Goal: Task Accomplishment & Management: Manage account settings

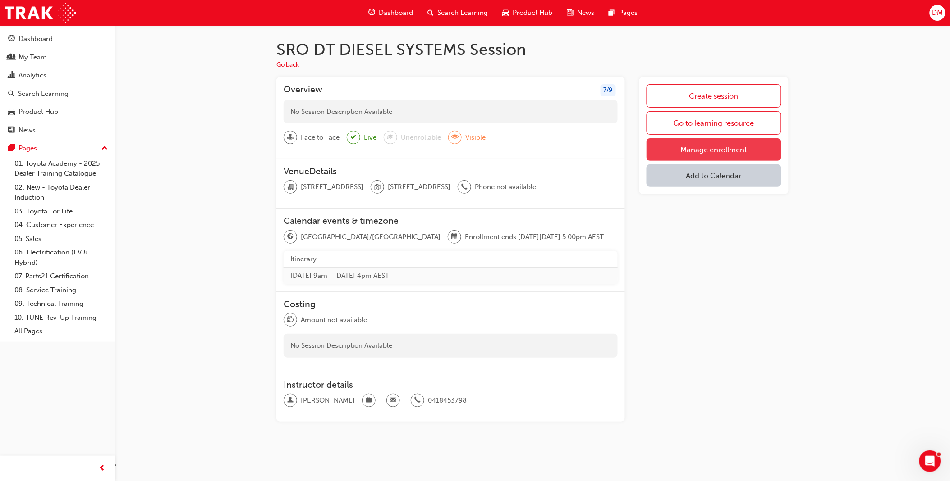
click at [706, 145] on link "Manage enrollment" at bounding box center [713, 149] width 135 height 23
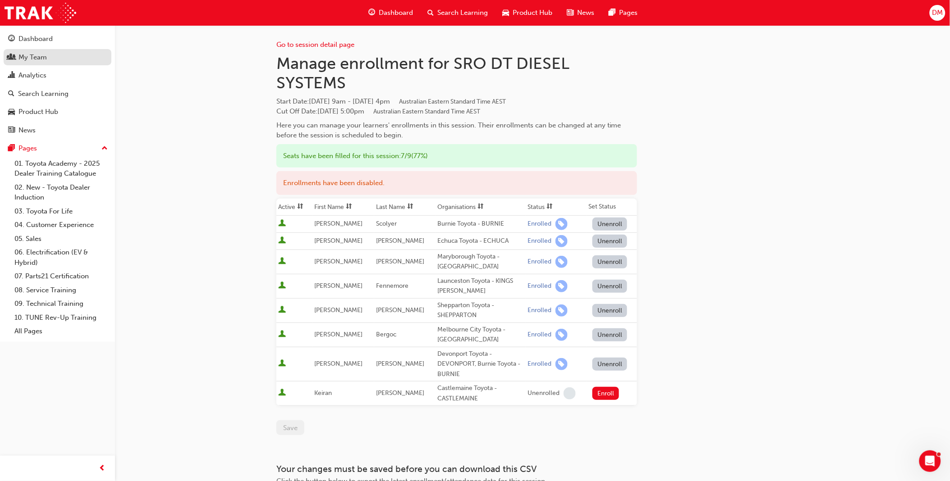
click at [39, 62] on div "My Team" at bounding box center [32, 57] width 28 height 10
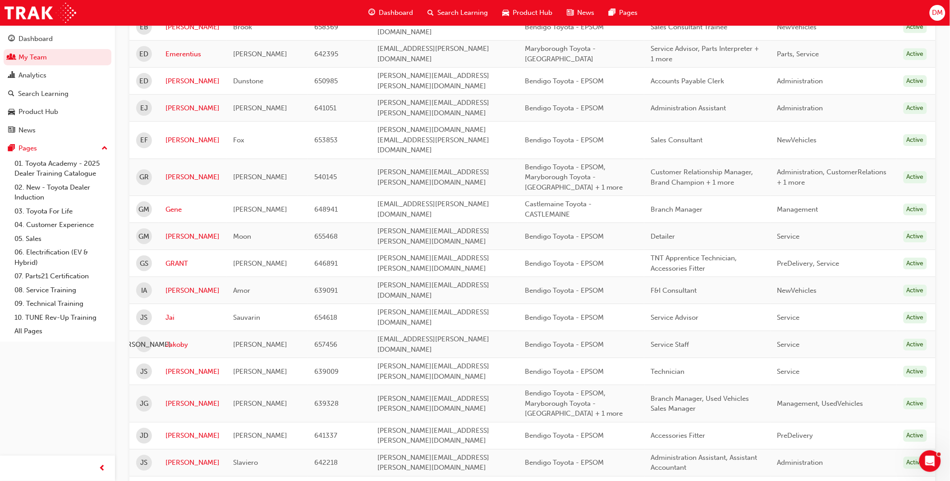
scroll to position [1052, 0]
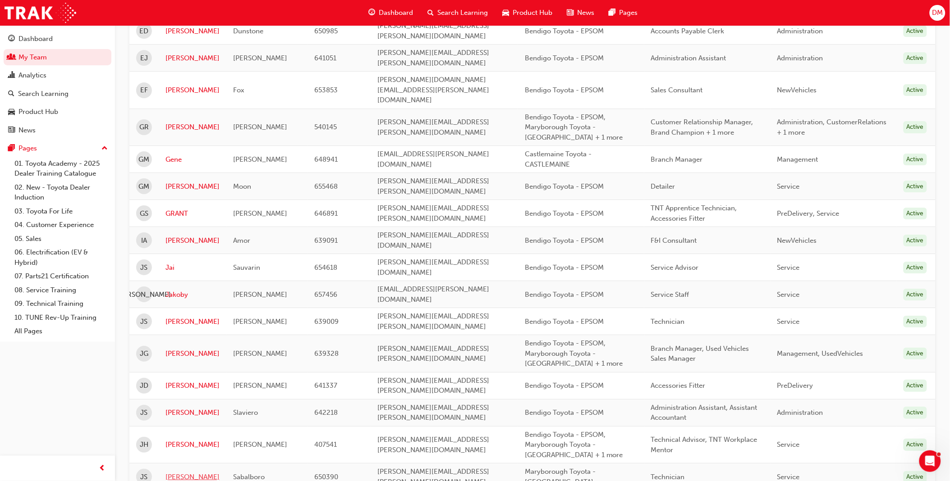
click at [177, 472] on link "[PERSON_NAME]" at bounding box center [192, 477] width 54 height 10
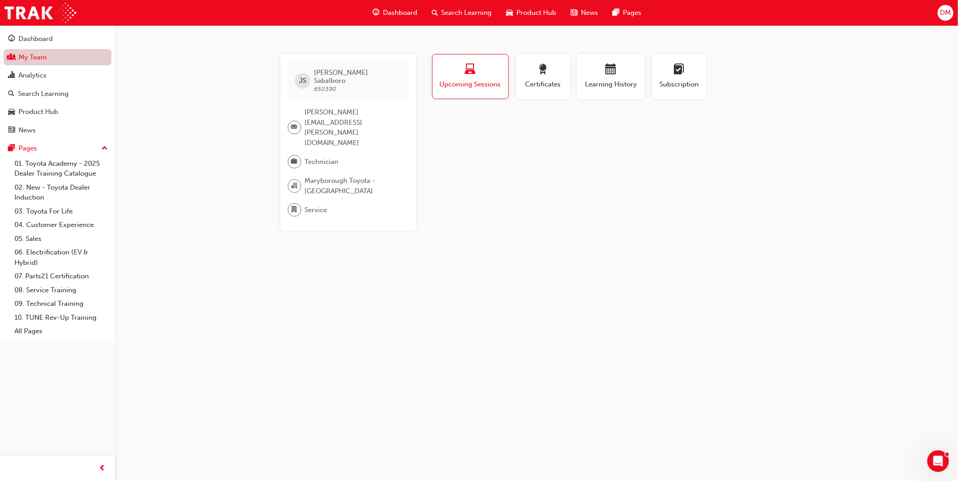
click at [33, 60] on link "My Team" at bounding box center [58, 57] width 108 height 17
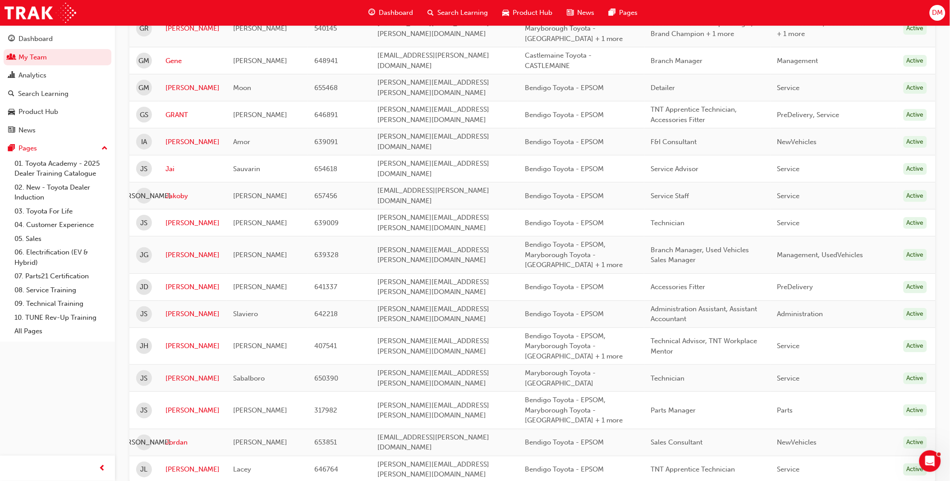
scroll to position [1152, 0]
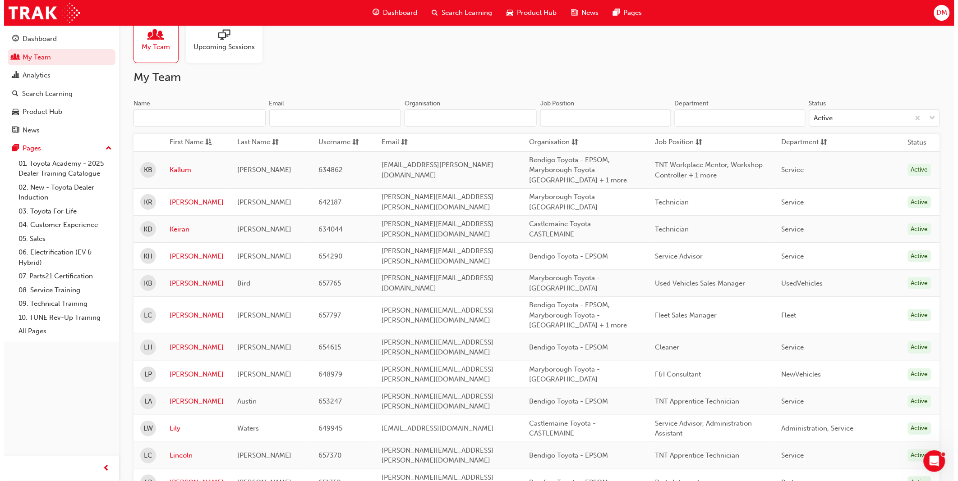
scroll to position [0, 0]
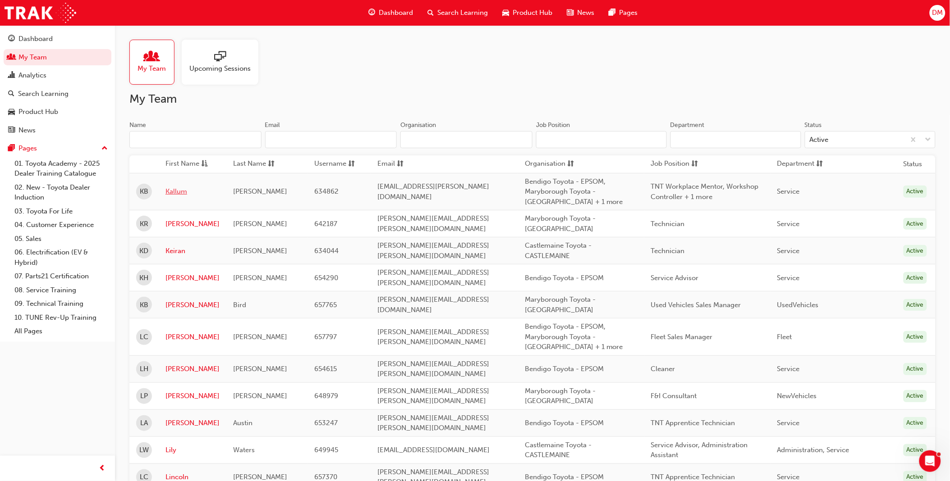
click at [179, 194] on link "Kallum" at bounding box center [192, 192] width 54 height 10
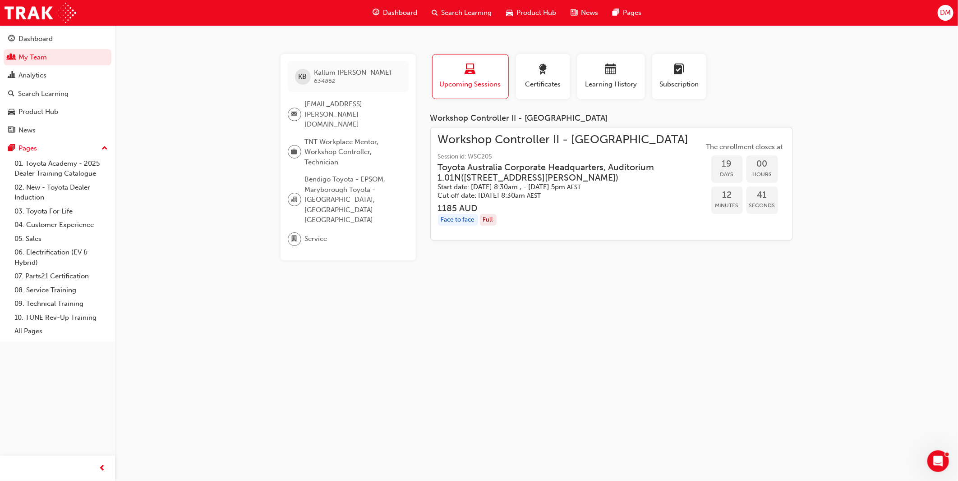
click at [513, 145] on span "Workshop Controller II - [GEOGRAPHIC_DATA]" at bounding box center [571, 140] width 266 height 10
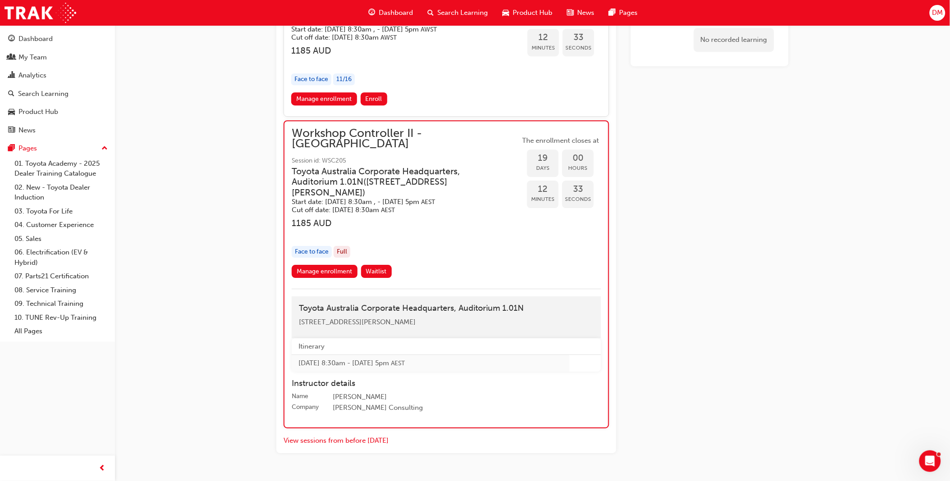
scroll to position [912, 0]
click at [322, 264] on link "Manage enrollment" at bounding box center [325, 270] width 66 height 13
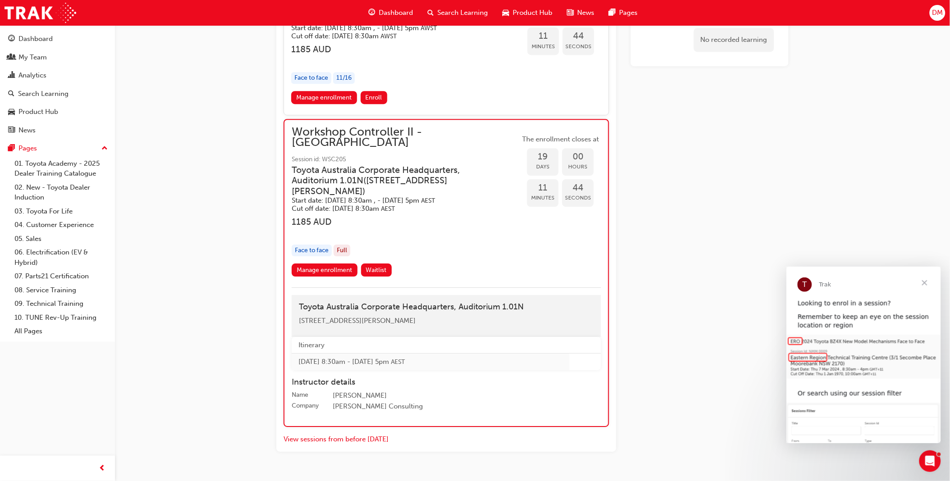
click at [388, 127] on span "Workshop Controller II - [GEOGRAPHIC_DATA]" at bounding box center [406, 137] width 228 height 20
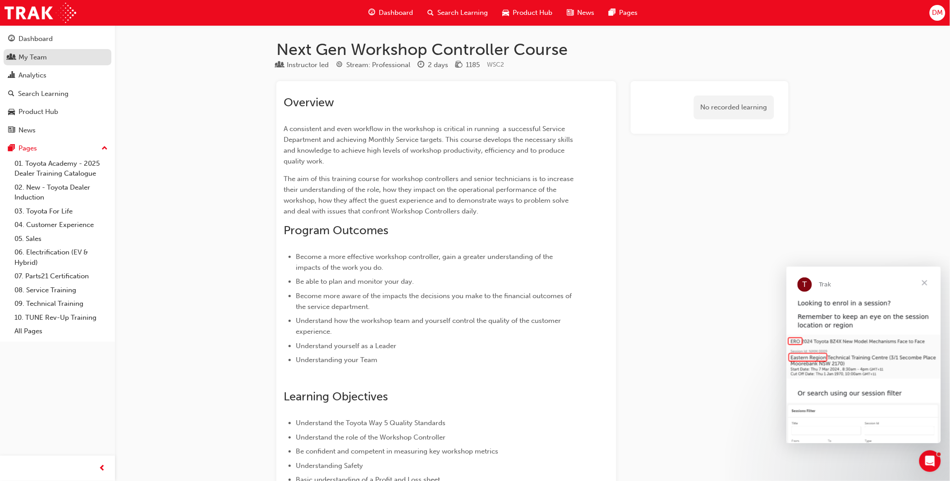
click at [26, 55] on div "My Team" at bounding box center [32, 57] width 28 height 10
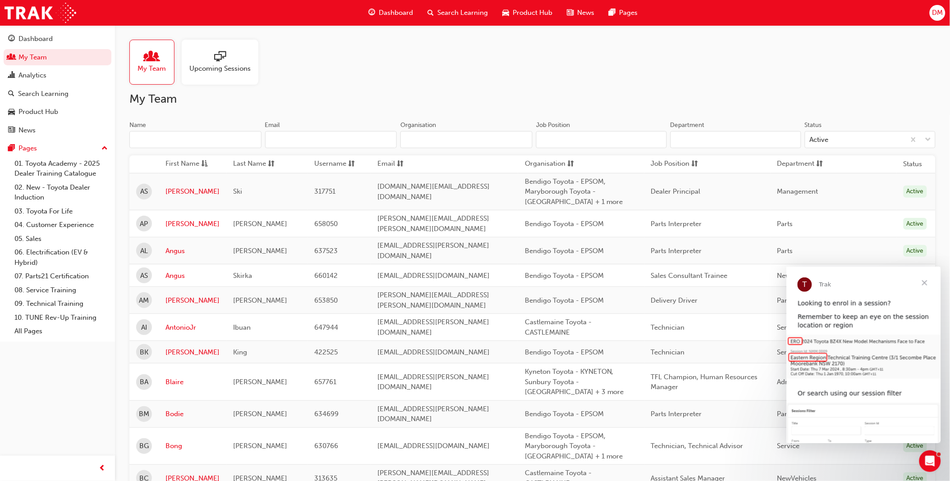
click at [174, 135] on input "Name" at bounding box center [195, 139] width 132 height 17
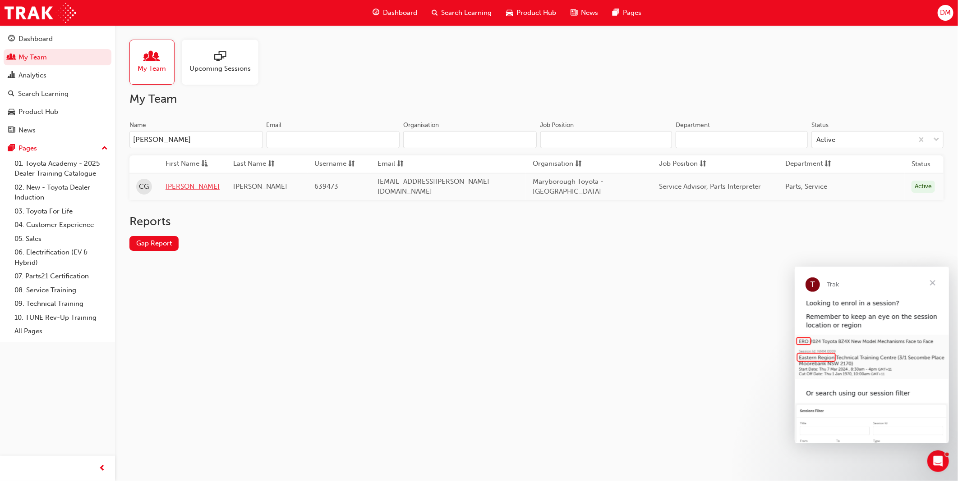
type input "[PERSON_NAME]"
click at [176, 186] on link "[PERSON_NAME]" at bounding box center [192, 187] width 54 height 10
